Goal: Transaction & Acquisition: Purchase product/service

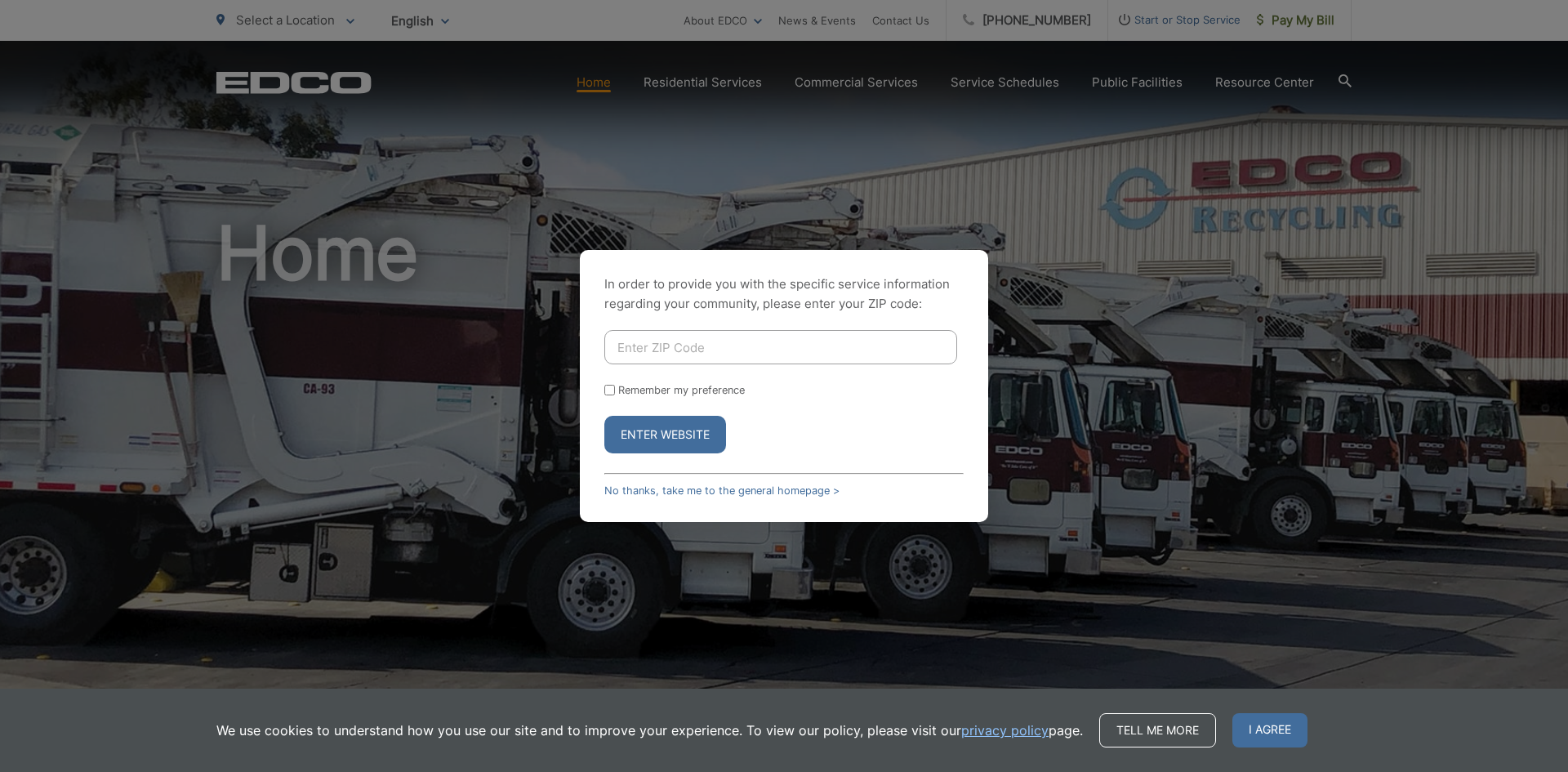
click at [780, 353] on input "Enter ZIP Code" at bounding box center [780, 347] width 353 height 34
type input "92109"
click at [706, 431] on button "Enter Website" at bounding box center [665, 434] width 122 height 37
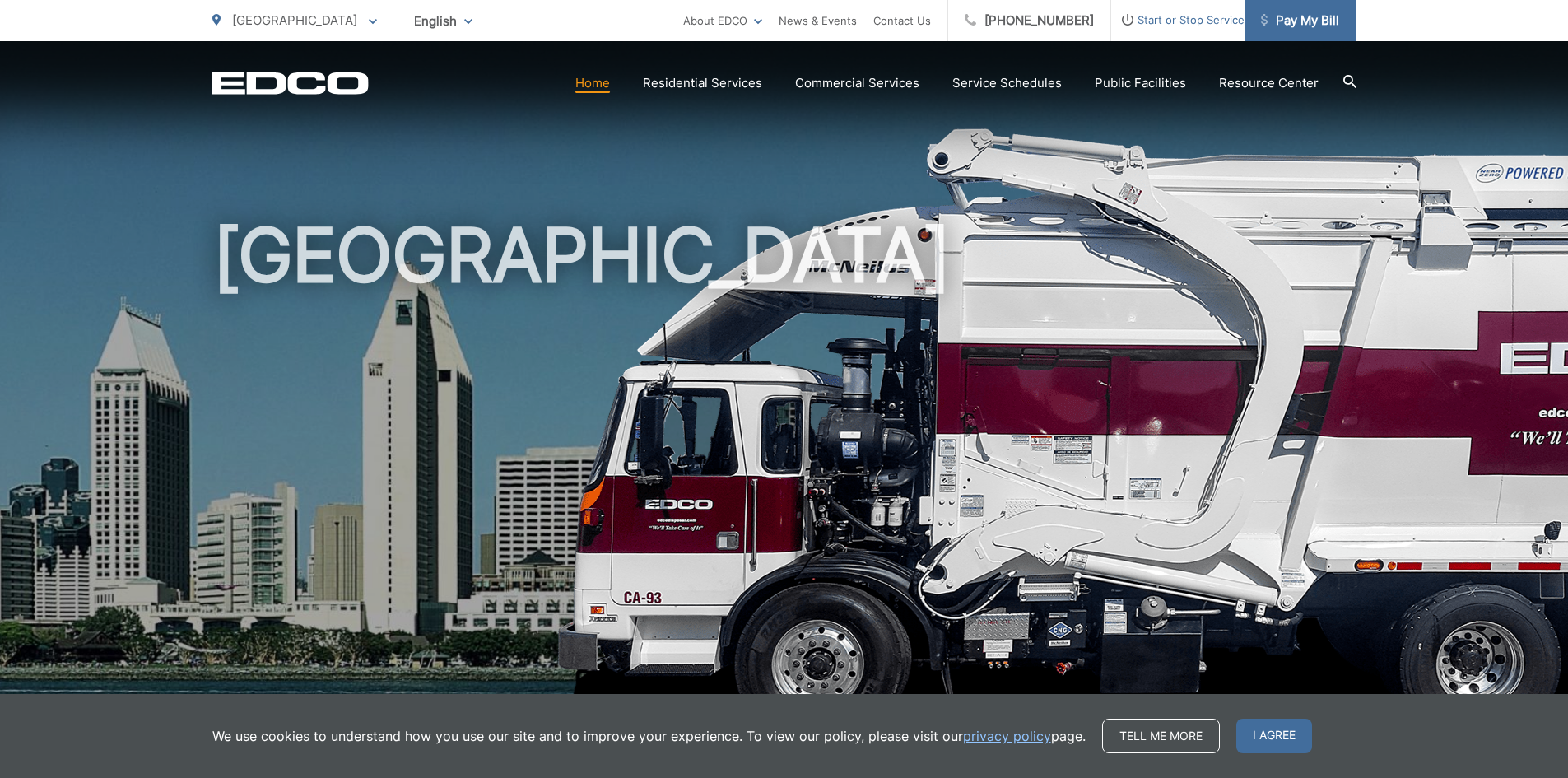
click at [1319, 21] on span "Pay My Bill" at bounding box center [1300, 20] width 78 height 19
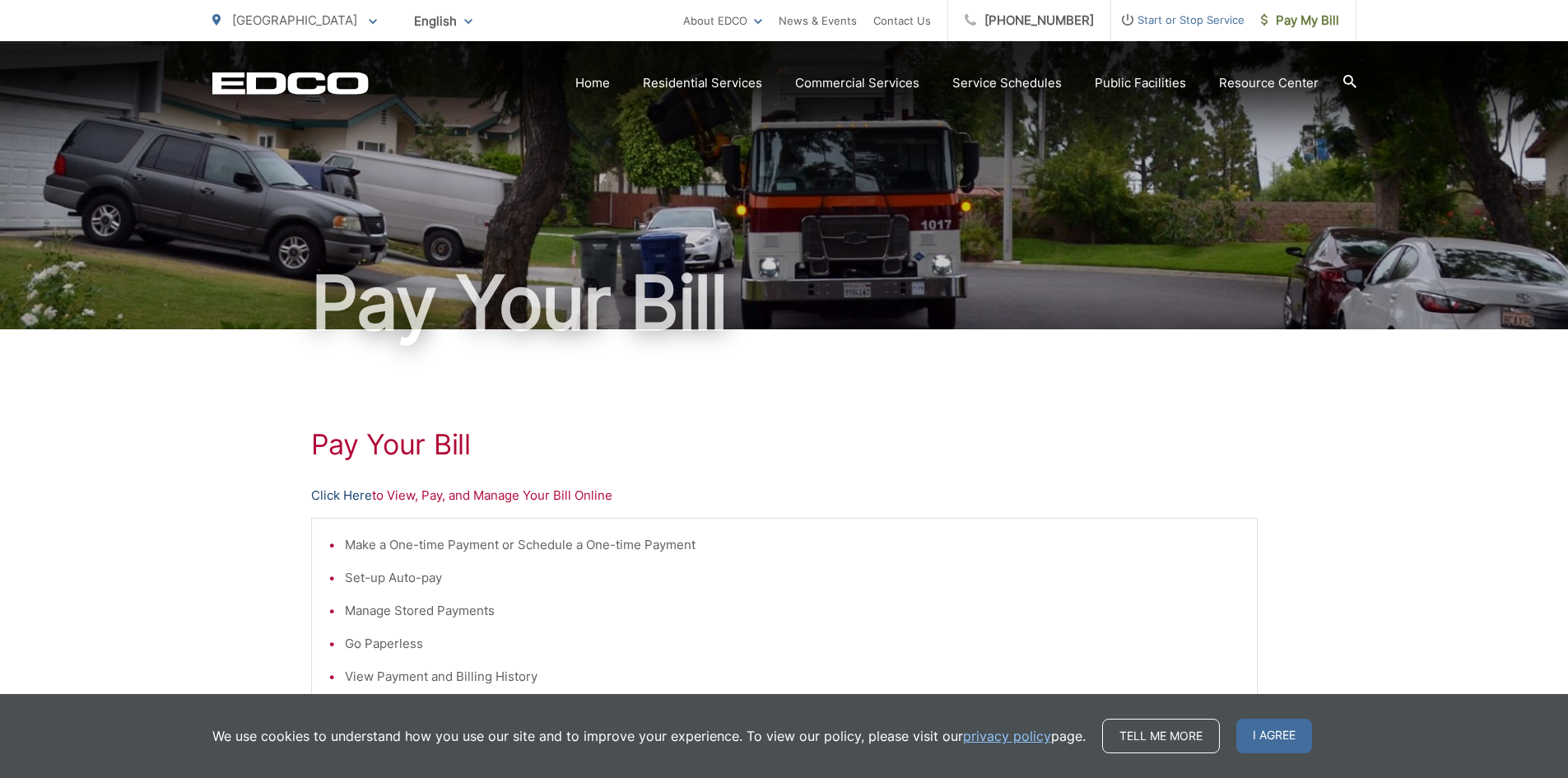
click at [354, 502] on link "Click Here" at bounding box center [341, 495] width 61 height 19
